Goal: Task Accomplishment & Management: Manage account settings

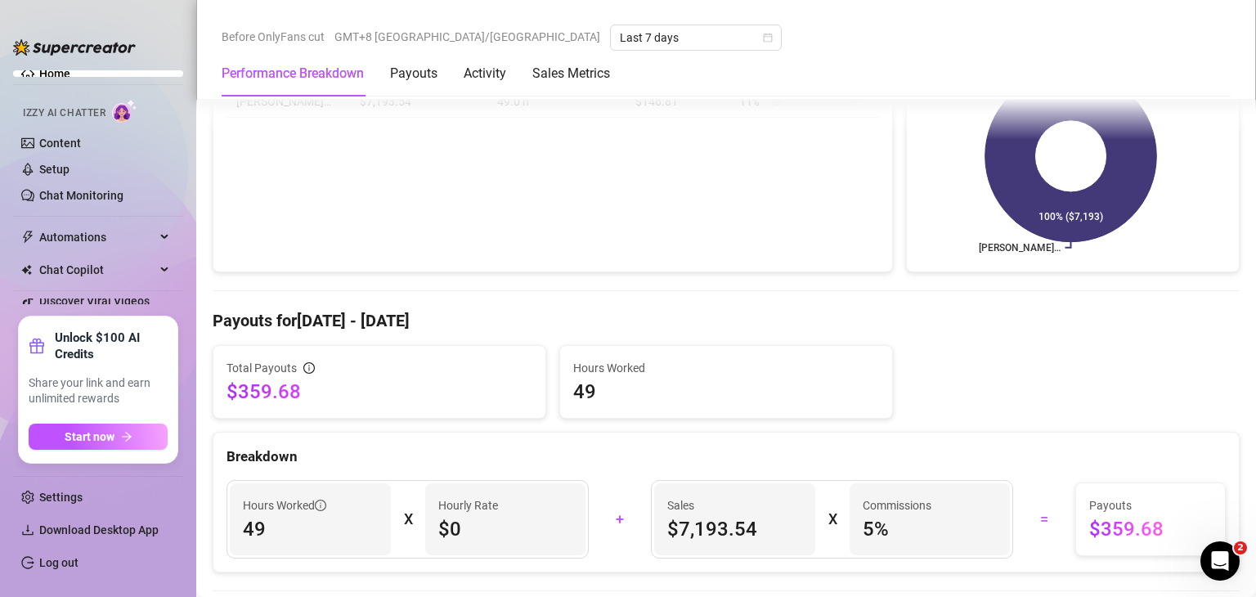
scroll to position [327, 0]
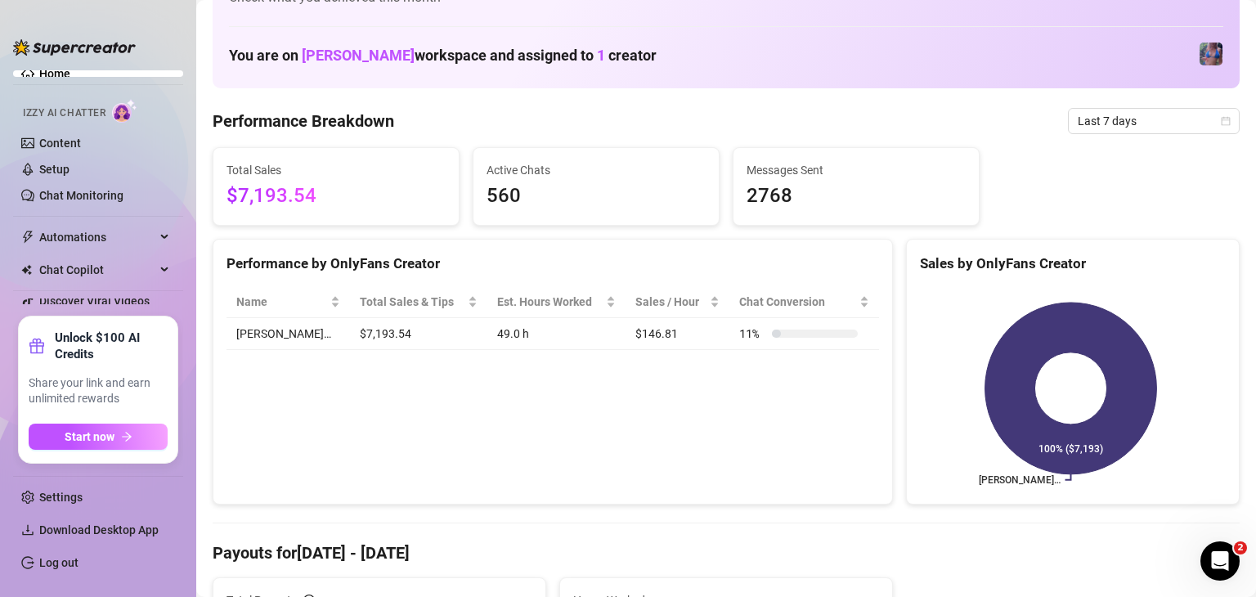
scroll to position [82, 0]
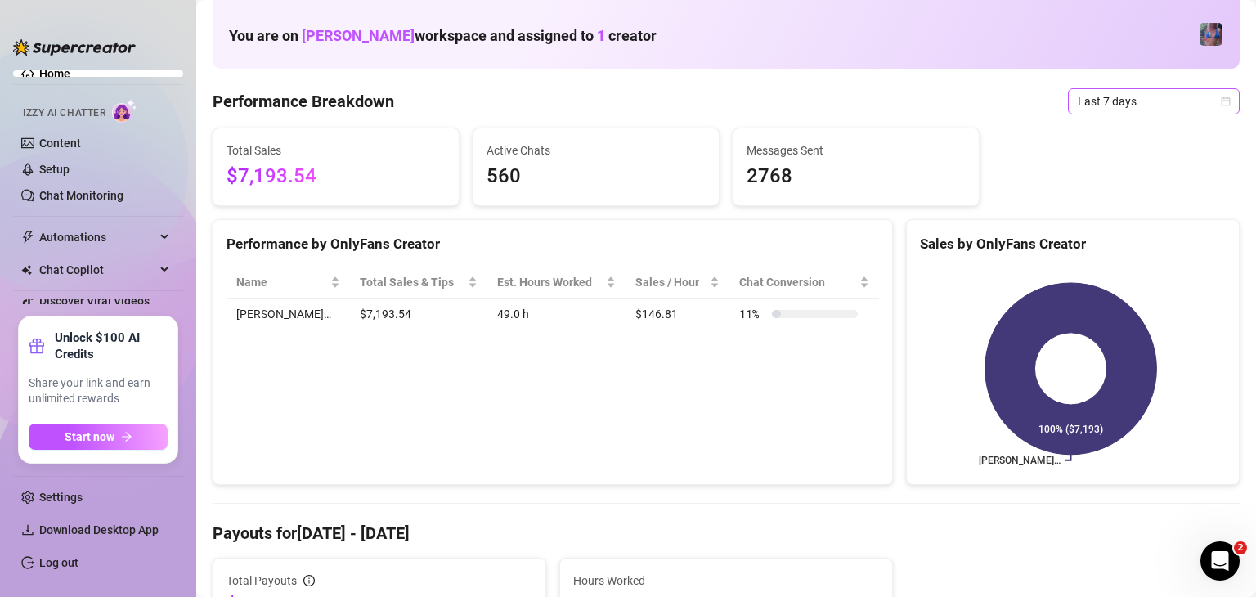
click at [1129, 110] on span "Last 7 days" at bounding box center [1154, 101] width 152 height 25
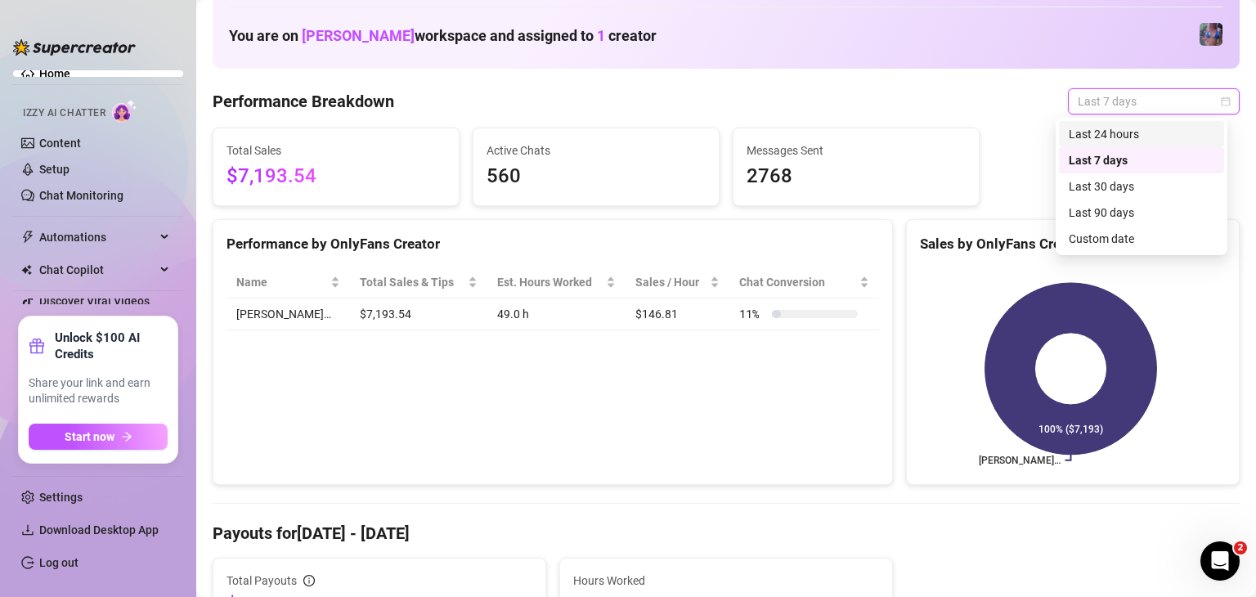
click at [1132, 137] on div "Last 24 hours" at bounding box center [1142, 134] width 146 height 18
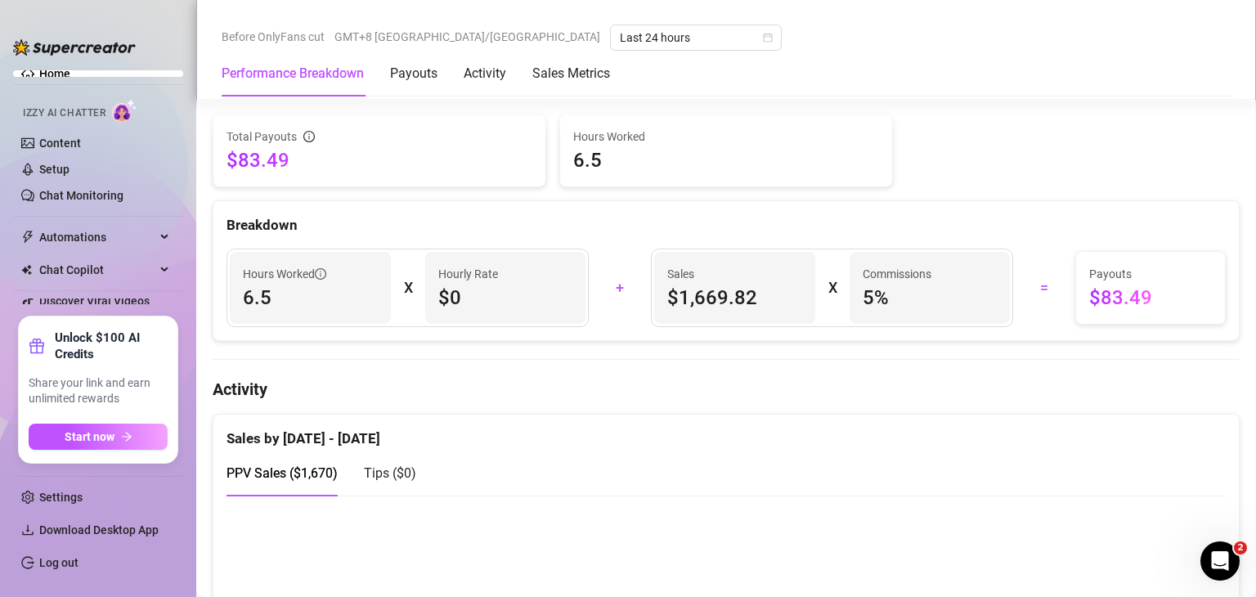
scroll to position [654, 0]
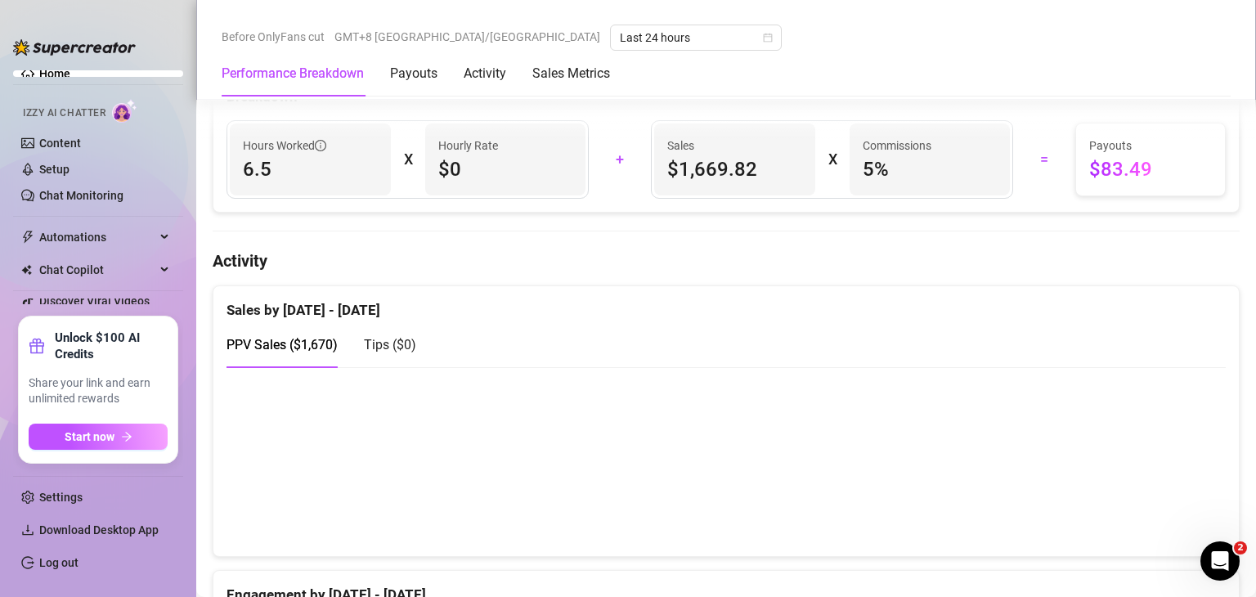
click at [78, 569] on link "Log out" at bounding box center [58, 562] width 39 height 13
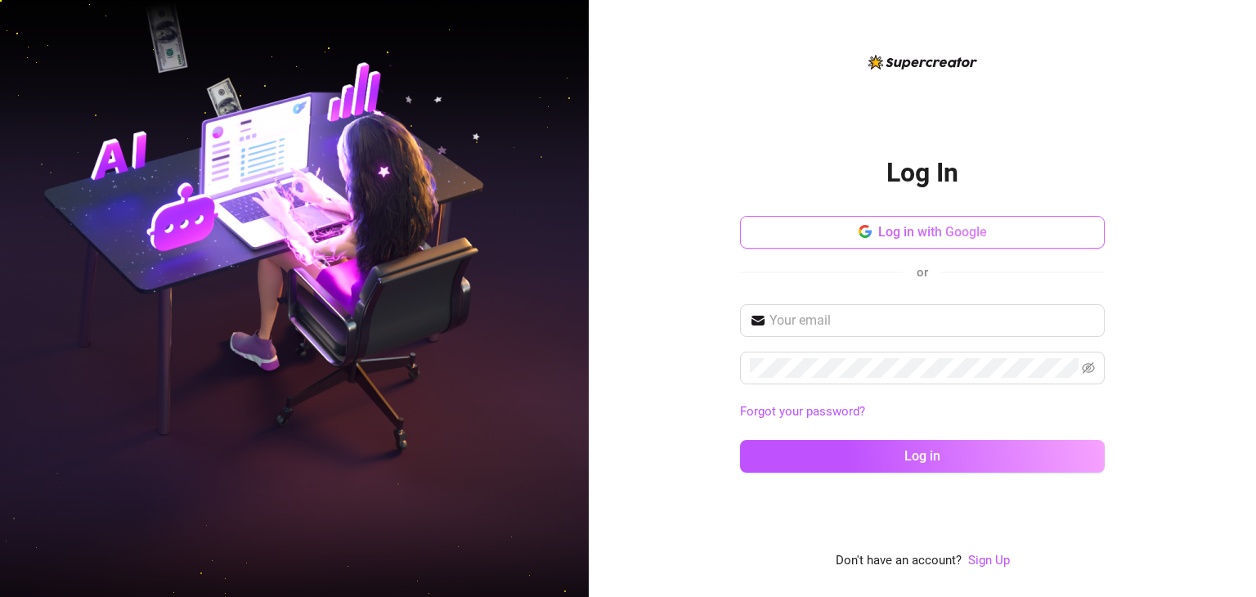
click at [965, 247] on button "Log in with Google" at bounding box center [922, 232] width 365 height 33
